Goal: Navigation & Orientation: Find specific page/section

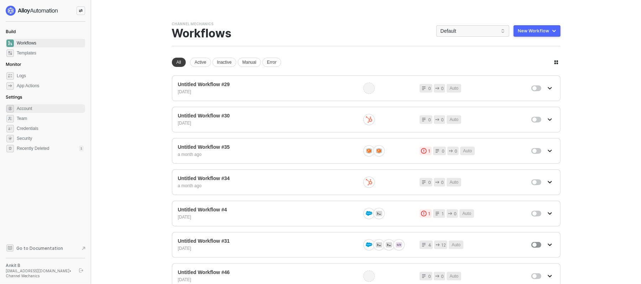
click at [28, 110] on span "Account" at bounding box center [50, 108] width 67 height 9
click at [80, 9] on icon "icon-swap" at bounding box center [81, 11] width 4 height 4
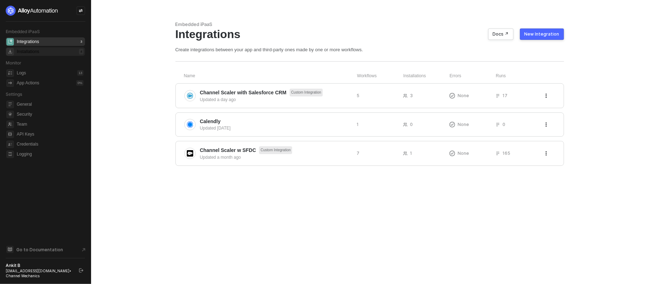
click at [46, 51] on div "Installations 4" at bounding box center [50, 51] width 67 height 9
